Goal: Task Accomplishment & Management: Complete application form

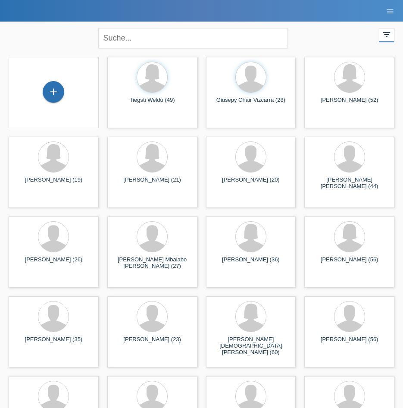
click at [37, 89] on div "+" at bounding box center [54, 92] width 76 height 23
click at [50, 92] on div "+" at bounding box center [54, 92] width 22 height 22
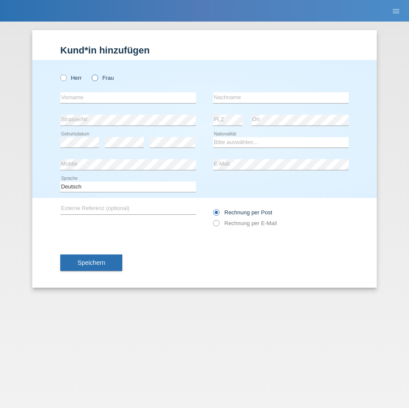
click at [90, 73] on icon at bounding box center [90, 73] width 0 height 0
click at [92, 80] on input "Frau" at bounding box center [95, 78] width 6 height 6
radio input "true"
click at [91, 96] on input "text" at bounding box center [128, 97] width 136 height 11
type input "Negasi"
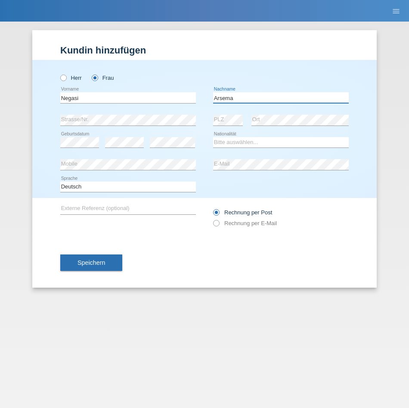
type input "Arsema"
click at [88, 134] on div "error Geburtsdatum" at bounding box center [79, 142] width 39 height 22
click at [277, 148] on div "Bitte auswählen... Schweiz Deutschland Liechtenstein Österreich ------------ Af…" at bounding box center [281, 142] width 136 height 22
click at [277, 143] on select "Bitte auswählen... Schweiz Deutschland Liechtenstein Österreich ------------ Af…" at bounding box center [281, 142] width 136 height 10
select select "ER"
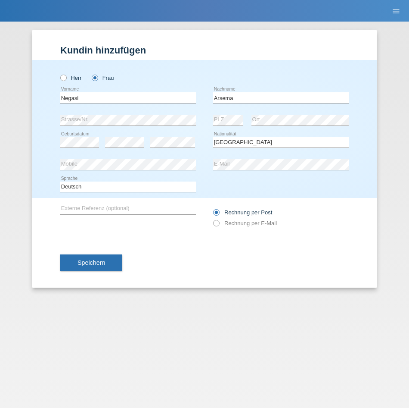
click at [252, 131] on div "Bitte auswählen... Schweiz Deutschland Liechtenstein Österreich ------------ Af…" at bounding box center [281, 142] width 136 height 22
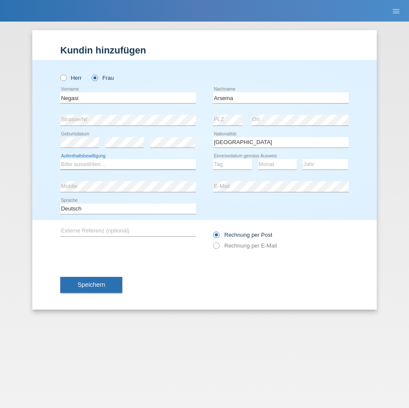
click at [161, 160] on select "Bitte auswählen... C B B - Flüchtlingsstatus Andere" at bounding box center [128, 164] width 136 height 10
click at [60, 159] on select "Bitte auswählen... C B B - Flüchtlingsstatus Andere" at bounding box center [128, 164] width 136 height 10
click at [147, 159] on select "Bitte auswählen... C B B - Flüchtlingsstatus Andere" at bounding box center [128, 164] width 136 height 10
select select "B"
click at [60, 159] on select "Bitte auswählen... C B B - Flüchtlingsstatus Andere" at bounding box center [128, 164] width 136 height 10
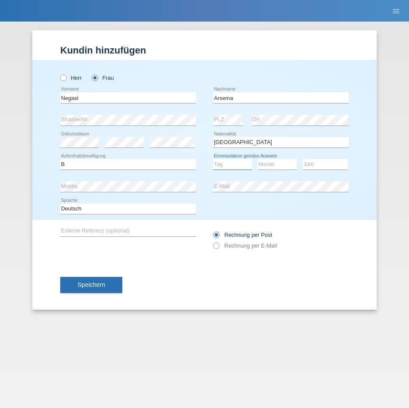
drag, startPoint x: 225, startPoint y: 162, endPoint x: 40, endPoint y: 168, distance: 185.0
click at [225, 162] on select "Tag 01 02 03 04 05 06 07 08 09 10 11" at bounding box center [232, 164] width 39 height 10
click at [213, 170] on div "Tag 01 02 03 04 05 06 07 08 09 10 11 12 13 14 15 16 17 18 19 20 21 22 23 24 25 …" at bounding box center [232, 164] width 39 height 11
select select "31"
click at [278, 165] on select "Monat 01 02 03 04 05 06 07 08 09 10 11" at bounding box center [277, 164] width 39 height 10
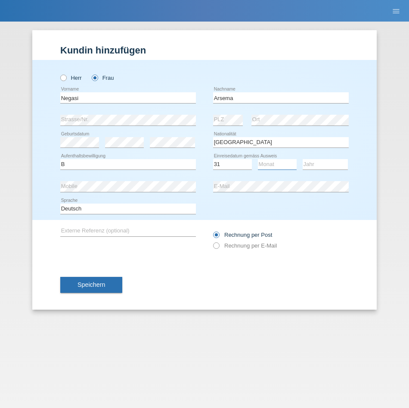
select select "03"
click at [336, 164] on select "Jahr 2025 2024 2023 2022 2021 2020 2019 2018 2017 2016 2015 2014 2013 2012 2011…" at bounding box center [325, 164] width 45 height 10
select select "2010"
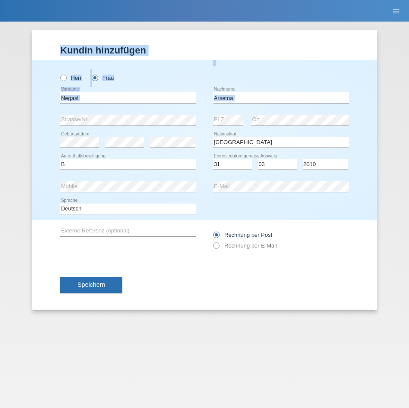
click at [409, 22] on html "POS — MF Group Kund*innen Einkäufe E-Mail Support menu account_circle Easymotor…" at bounding box center [204, 11] width 409 height 22
click at [171, 78] on div "Herr Frau" at bounding box center [128, 78] width 136 height 18
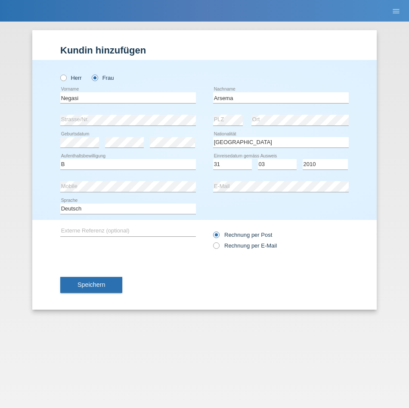
click at [84, 270] on div "Speichern" at bounding box center [204, 285] width 289 height 50
click at [81, 272] on div "Speichern" at bounding box center [204, 285] width 289 height 50
click at [84, 277] on button "Speichern" at bounding box center [91, 285] width 62 height 16
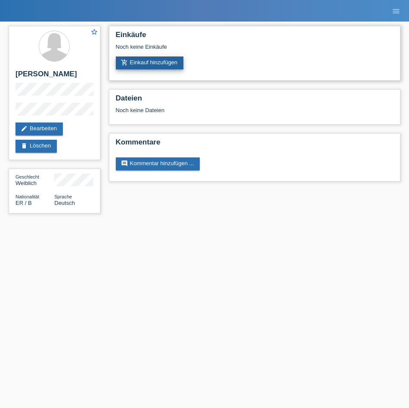
click at [137, 65] on link "add_shopping_cart Einkauf hinzufügen" at bounding box center [150, 62] width 68 height 13
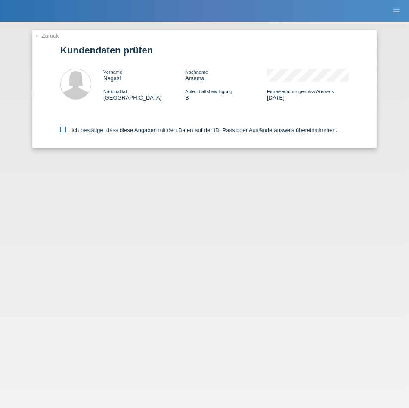
click at [64, 129] on icon at bounding box center [63, 130] width 6 height 6
click at [64, 129] on input "Ich bestätige, dass diese Angaben mit den Daten auf der ID, Pass oder Ausländer…" at bounding box center [63, 130] width 6 height 6
checkbox input "true"
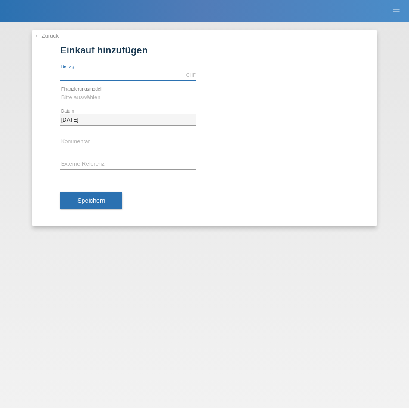
click at [105, 76] on input "text" at bounding box center [128, 75] width 136 height 11
type input "2800.00"
click at [86, 102] on div "Bitte auswählen Fixe Raten Kauf auf Rechnung mit Teilzahlungsoption error Finan…" at bounding box center [128, 97] width 136 height 11
drag, startPoint x: 86, startPoint y: 102, endPoint x: 85, endPoint y: 95, distance: 6.9
click at [85, 95] on select "Bitte auswählen Fixe Raten Kauf auf Rechnung mit Teilzahlungsoption" at bounding box center [128, 97] width 136 height 10
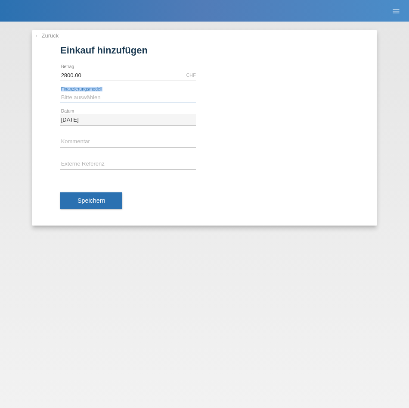
select select "81"
click at [60, 92] on select "Bitte auswählen Fixe Raten Kauf auf Rechnung mit Teilzahlungsoption" at bounding box center [128, 97] width 136 height 10
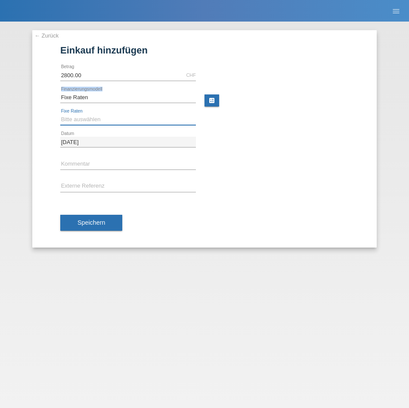
click at [88, 115] on select "Bitte auswählen 12 Raten 24 Raten 48 Raten" at bounding box center [128, 119] width 136 height 10
select select "320"
click at [60, 114] on select "Bitte auswählen 12 Raten 24 Raten 48 Raten" at bounding box center [128, 119] width 136 height 10
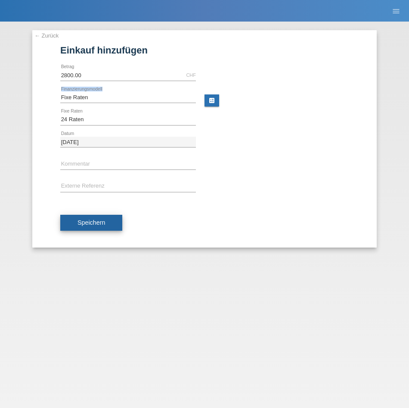
click at [101, 221] on span "Speichern" at bounding box center [92, 222] width 28 height 7
